Goal: Transaction & Acquisition: Purchase product/service

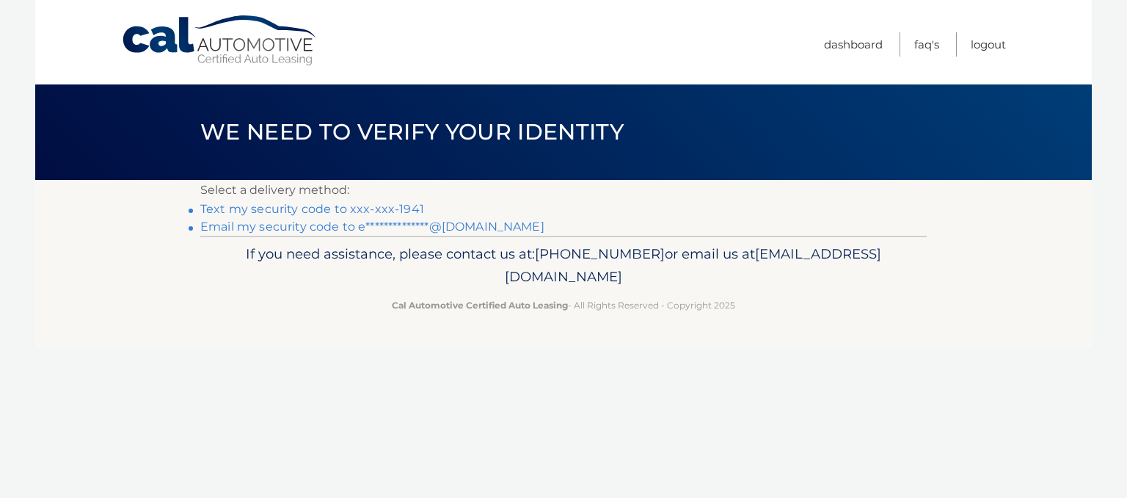
click at [396, 222] on link "**********" at bounding box center [372, 226] width 344 height 14
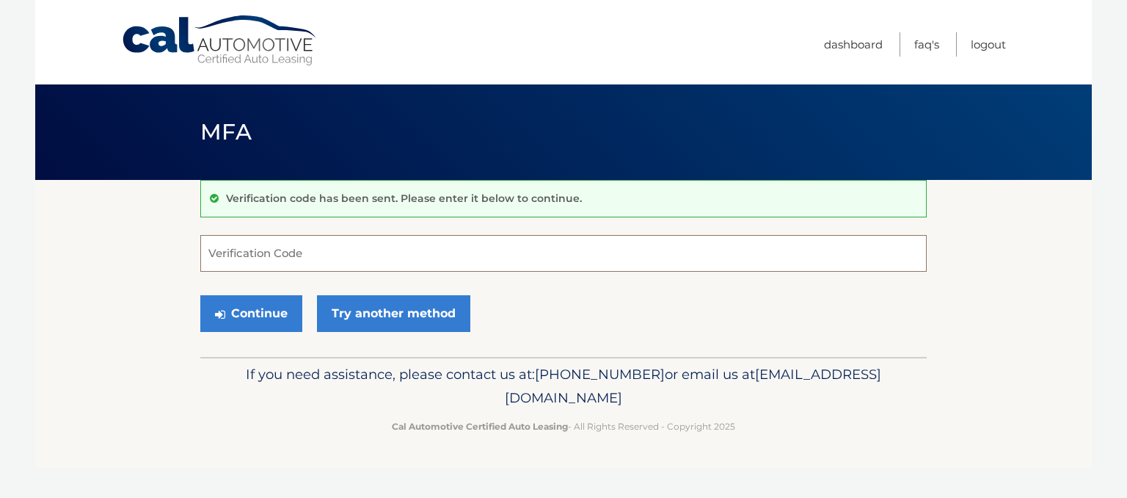
click at [399, 264] on input "Verification Code" at bounding box center [563, 253] width 727 height 37
paste input "523936"
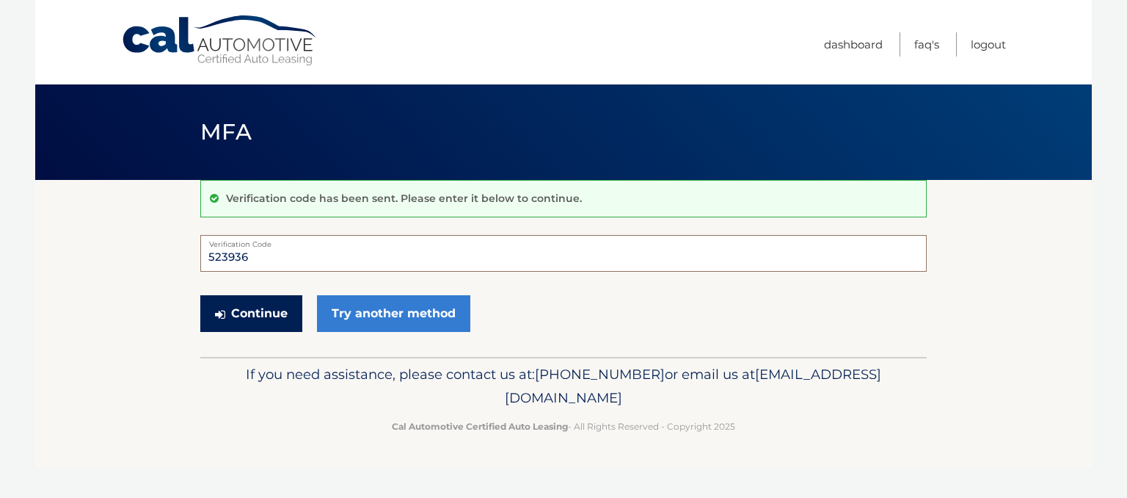
type input "523936"
click at [272, 316] on button "Continue" at bounding box center [251, 313] width 102 height 37
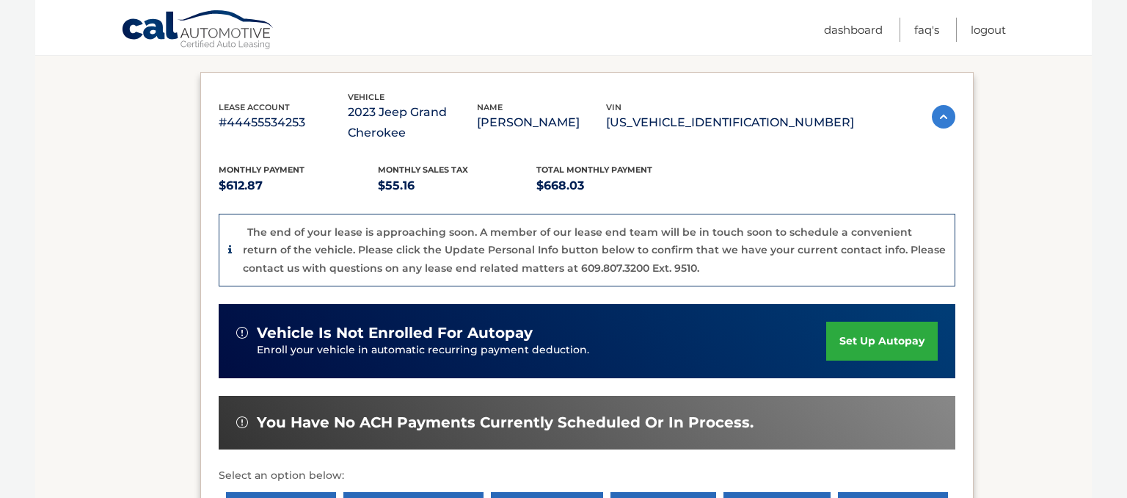
scroll to position [538, 0]
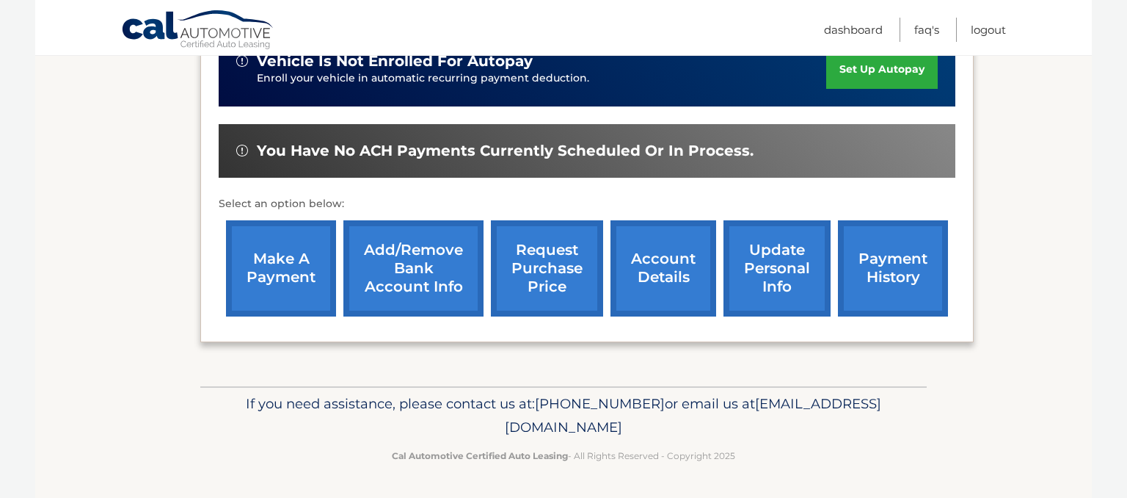
click at [287, 286] on link "make a payment" at bounding box center [281, 268] width 110 height 96
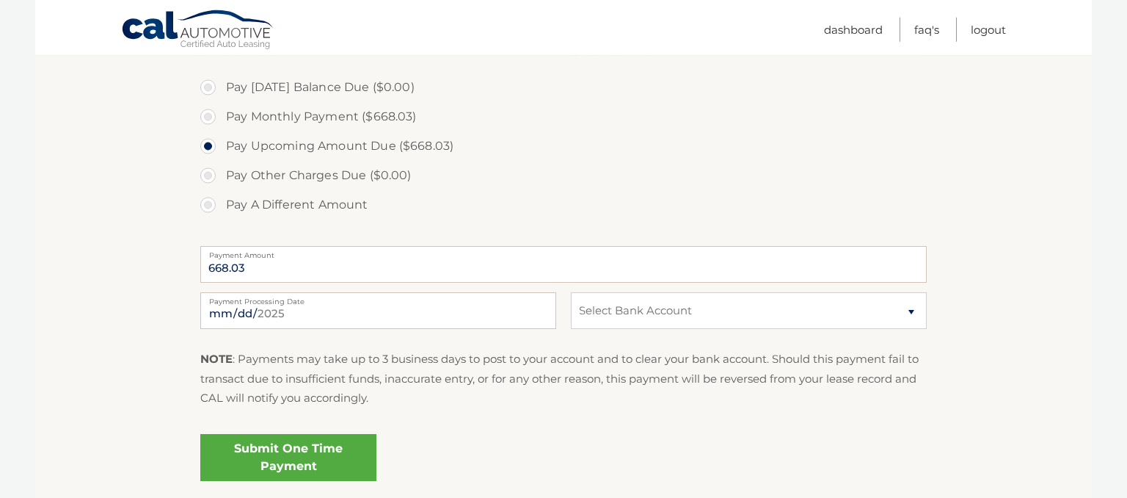
scroll to position [465, 0]
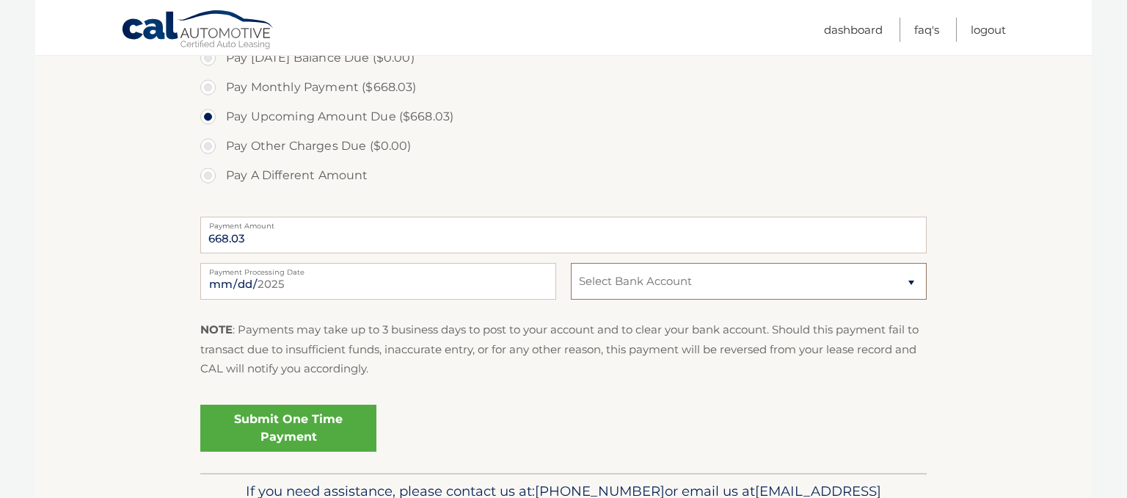
select select "MTViZmU1ZmQtYjFjYi00NDAwLWEzYzYtOTg4NGNlOGNhNzZl"
click option "Checking JPMORGAN CHASE BANK, NA *****1206" at bounding box center [0, 0] width 0 height 0
click at [50, 291] on section "Account Overview | Make a Payment Payment Information Today's Balance Due: = $0…" at bounding box center [563, 94] width 1057 height 758
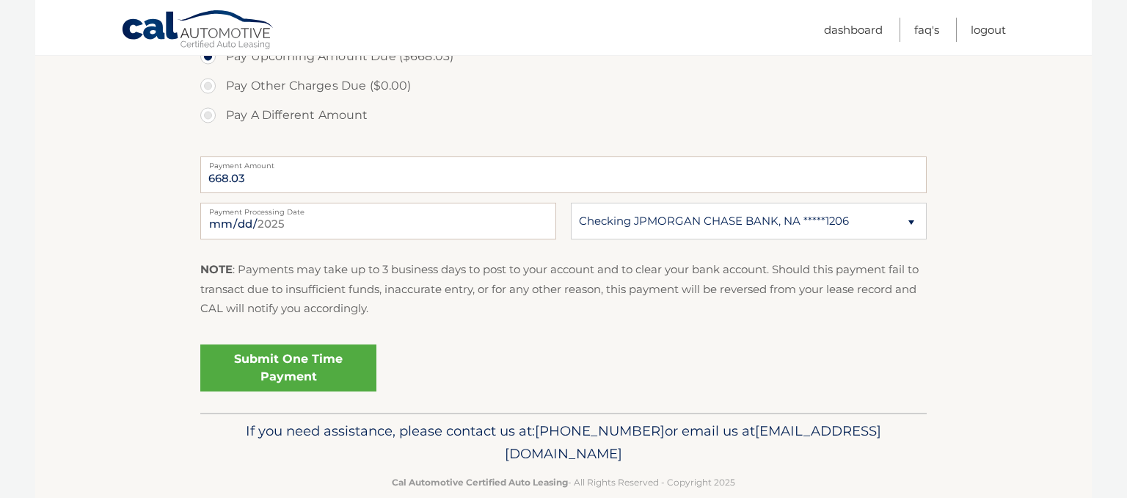
scroll to position [551, 0]
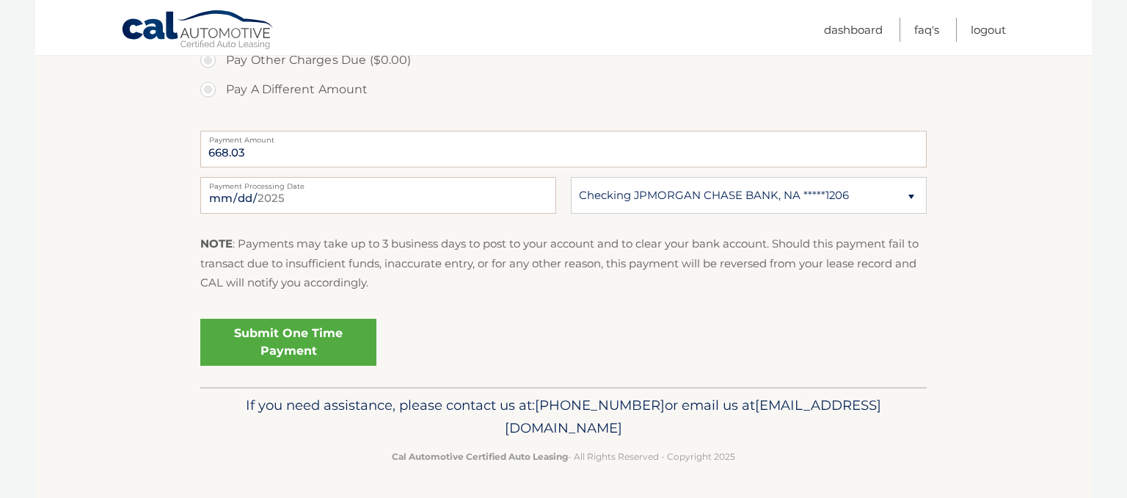
click at [272, 327] on link "Submit One Time Payment" at bounding box center [288, 342] width 176 height 47
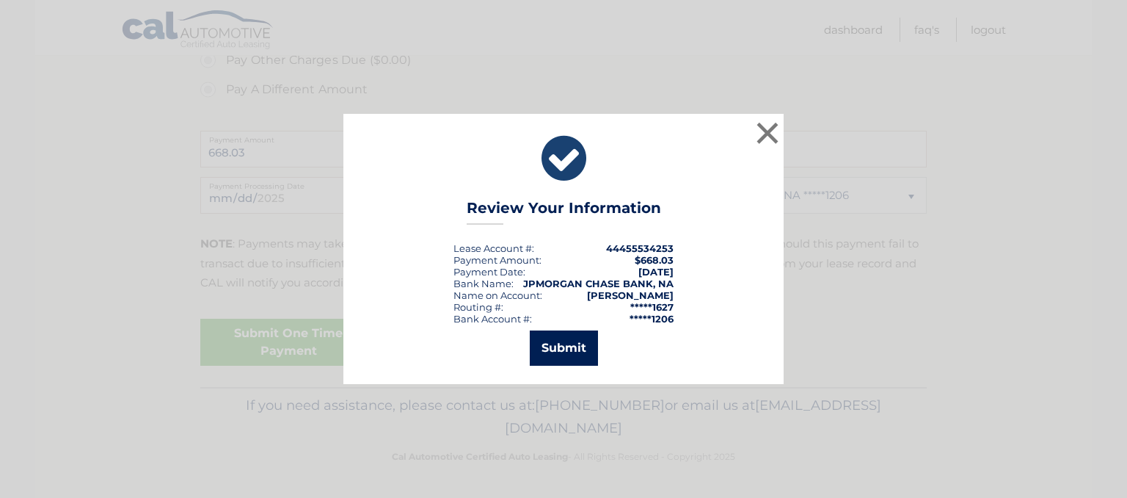
click at [574, 347] on button "Submit" at bounding box center [564, 347] width 68 height 35
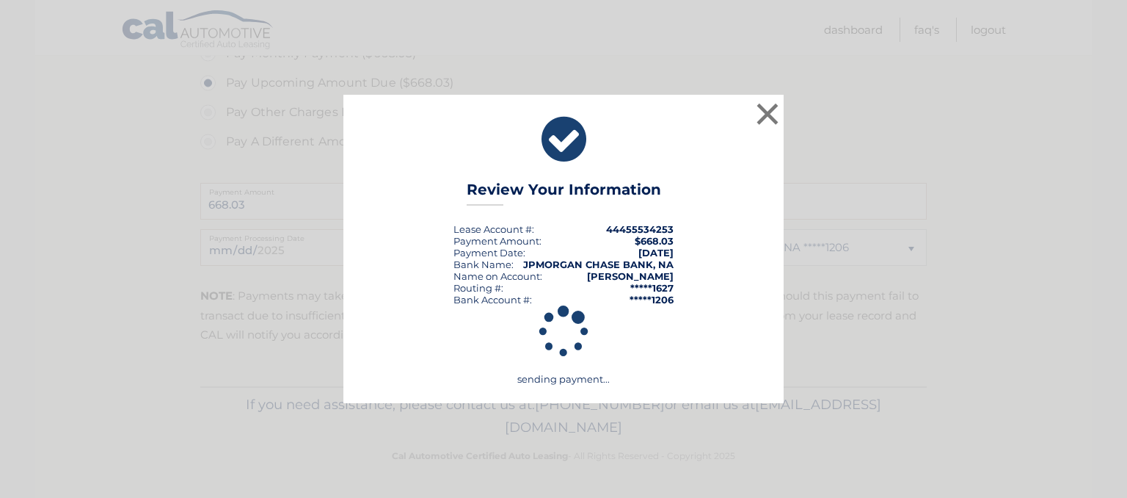
scroll to position [498, 0]
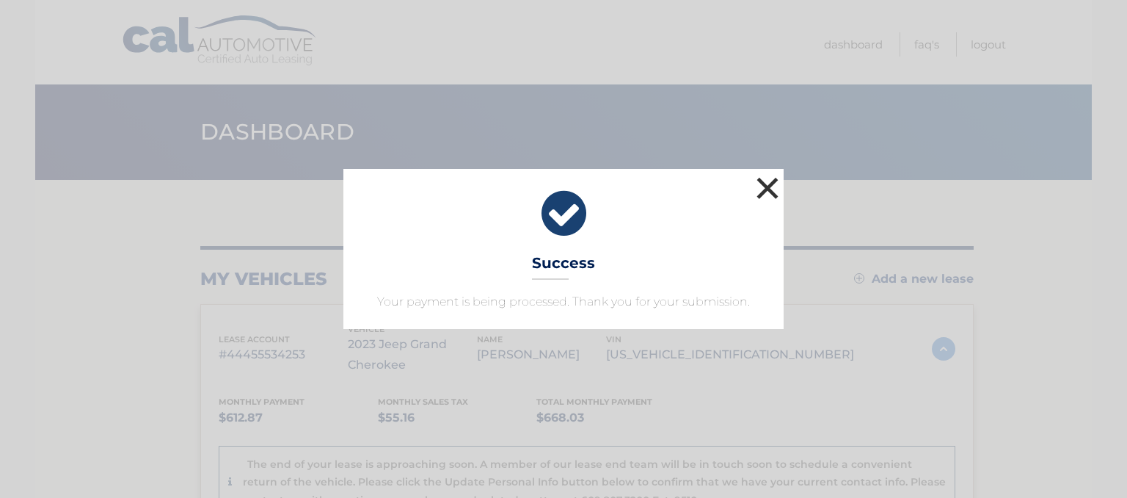
click at [763, 189] on button "×" at bounding box center [767, 187] width 29 height 29
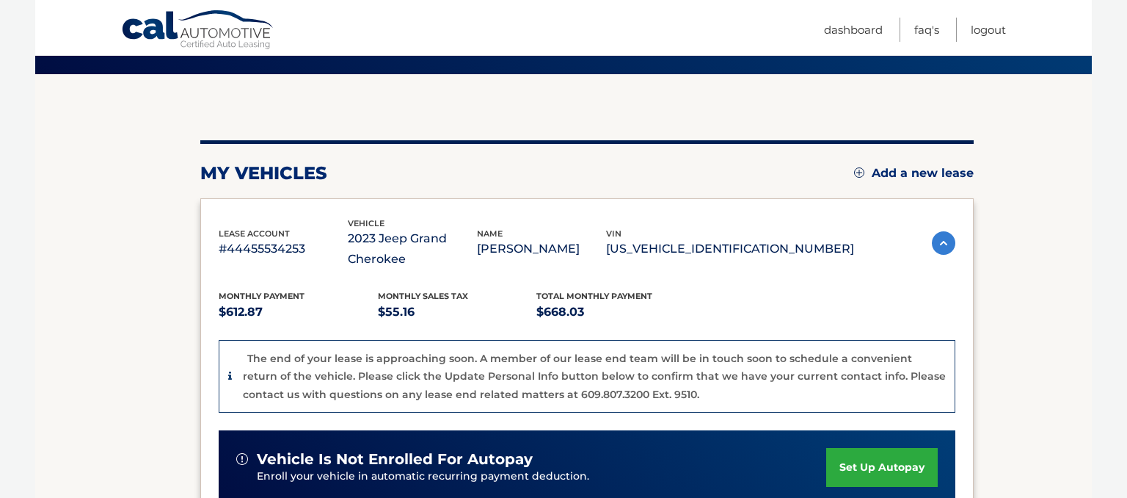
scroll to position [77, 0]
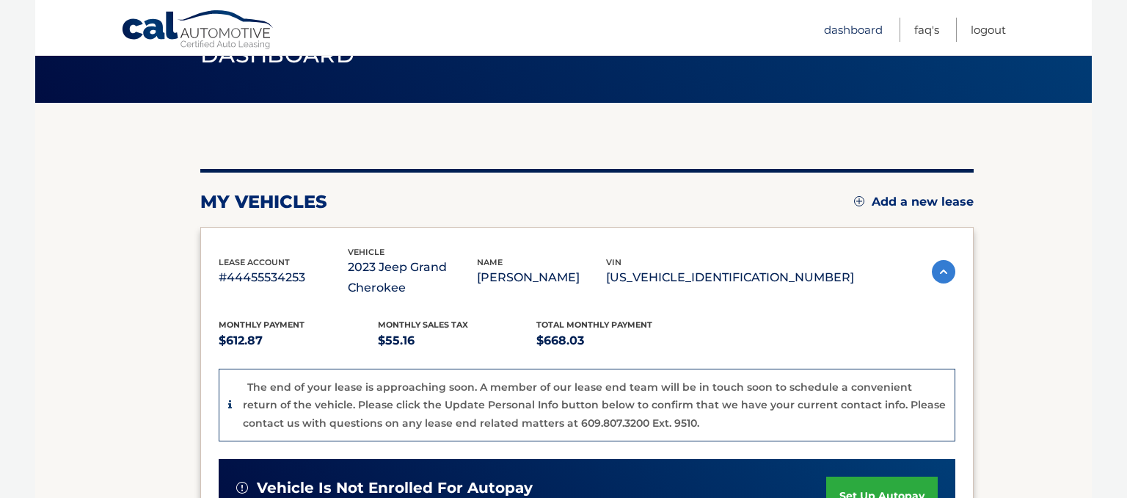
click at [876, 35] on link "Dashboard" at bounding box center [853, 30] width 59 height 24
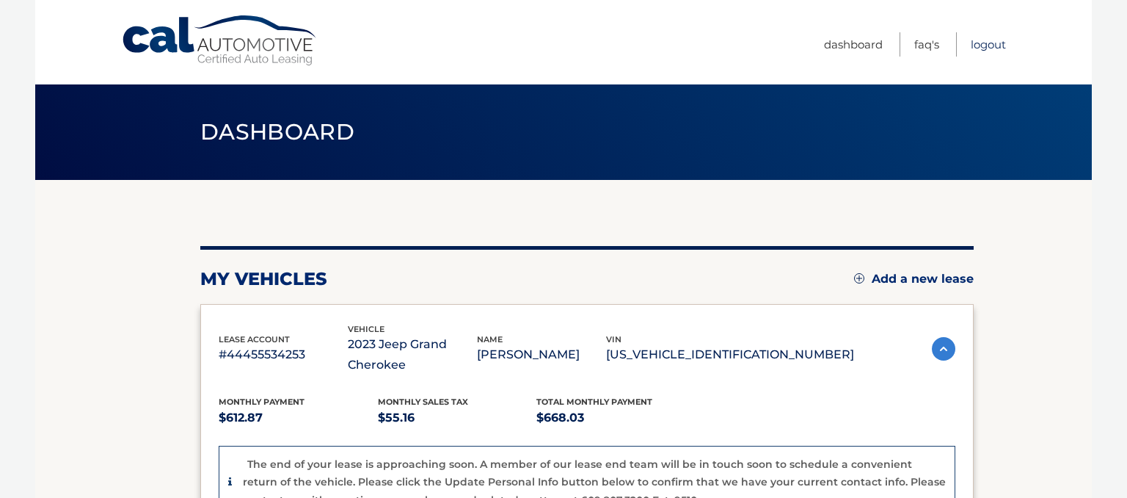
click at [1002, 36] on link "Logout" at bounding box center [988, 44] width 35 height 24
